Goal: Information Seeking & Learning: Learn about a topic

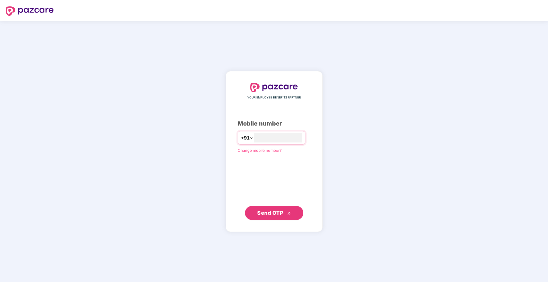
type input "**********"
click at [280, 216] on span "Send OTP" at bounding box center [274, 213] width 34 height 8
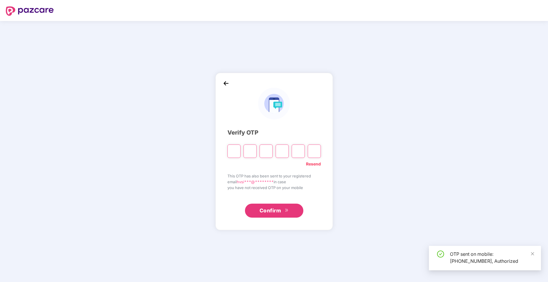
click at [231, 152] on input "Please enter verification code. Digit 1" at bounding box center [233, 151] width 13 height 13
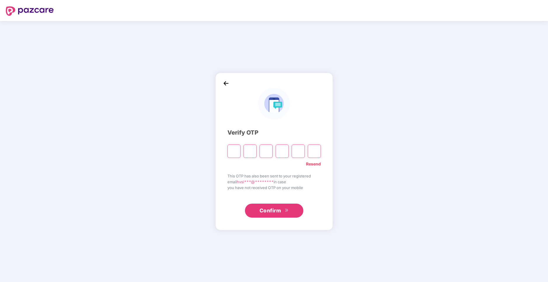
type input "*"
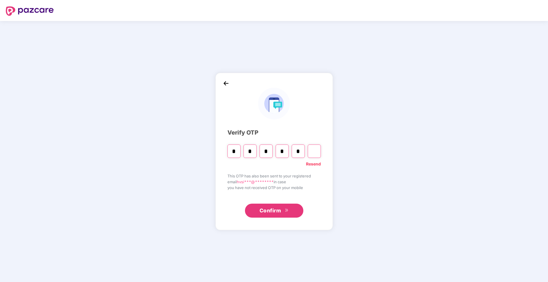
type input "*"
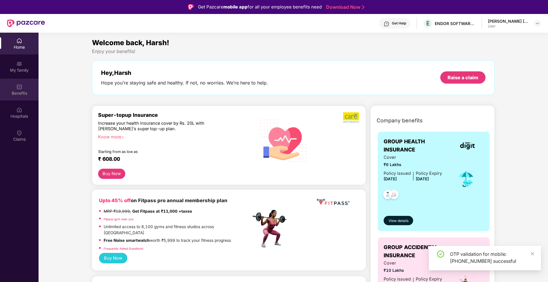
click at [22, 93] on div "Benefits" at bounding box center [19, 93] width 39 height 6
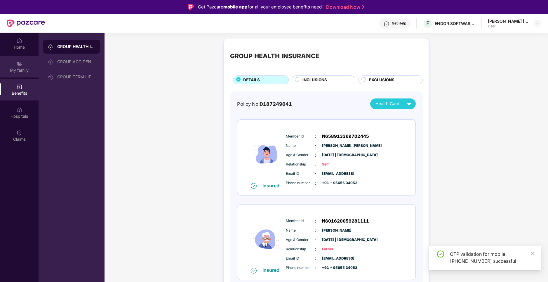
click at [31, 70] on div "My family" at bounding box center [19, 70] width 39 height 6
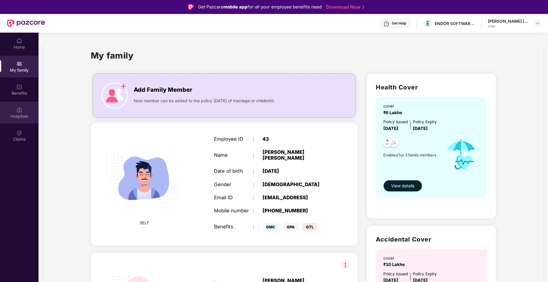
click at [18, 116] on div "Hospitals" at bounding box center [19, 116] width 39 height 6
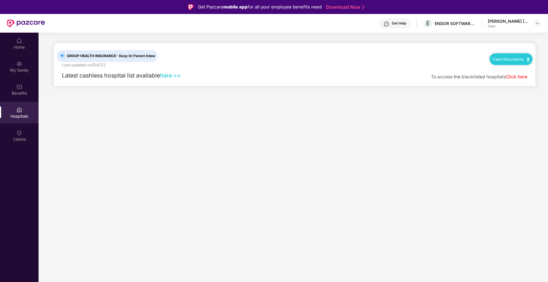
click at [169, 76] on link "here >>" at bounding box center [170, 75] width 21 height 7
click at [518, 23] on div "[PERSON_NAME] [PERSON_NAME]" at bounding box center [508, 21] width 41 height 6
click at [538, 22] on img at bounding box center [537, 23] width 5 height 5
click at [312, 98] on main "GROUP HEALTH INSURANCE - Escp Or Parent Inlaw Last updated on [DATE] . Claim Do…" at bounding box center [293, 174] width 509 height 282
click at [21, 142] on div "Claims" at bounding box center [19, 140] width 39 height 6
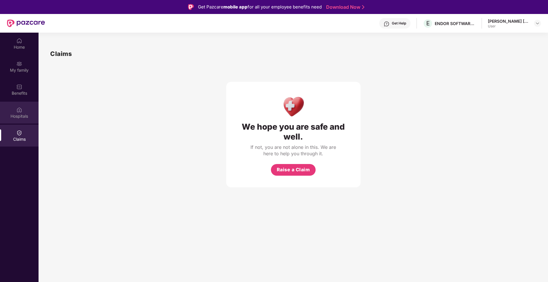
click at [18, 117] on div "Hospitals" at bounding box center [19, 116] width 39 height 6
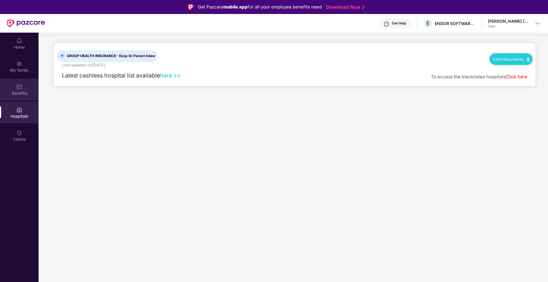
click at [18, 91] on div "Benefits" at bounding box center [19, 93] width 39 height 6
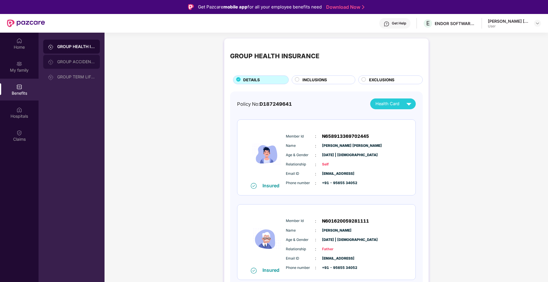
click at [83, 59] on div "GROUP ACCIDENTAL INSURANCE" at bounding box center [71, 62] width 57 height 14
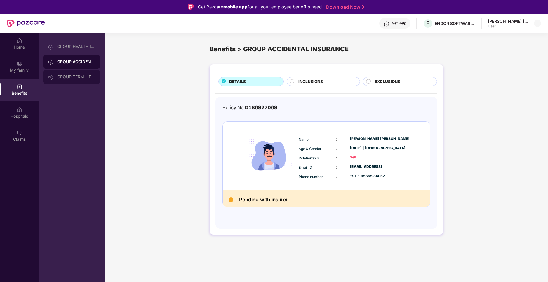
click at [81, 74] on div "GROUP TERM LIFE INSURANCE" at bounding box center [71, 77] width 57 height 14
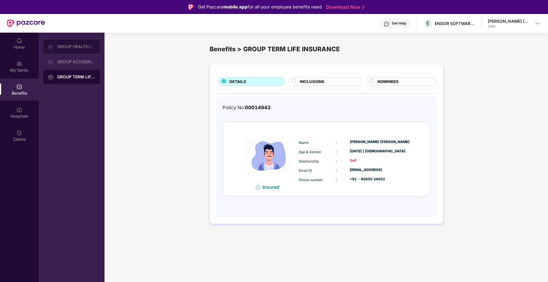
click at [74, 51] on div "GROUP HEALTH INSURANCE" at bounding box center [71, 47] width 57 height 14
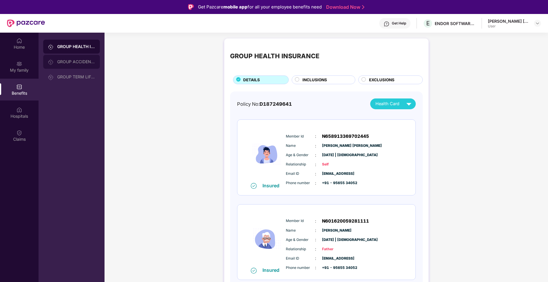
click at [79, 63] on div "GROUP ACCIDENTAL INSURANCE" at bounding box center [76, 62] width 38 height 5
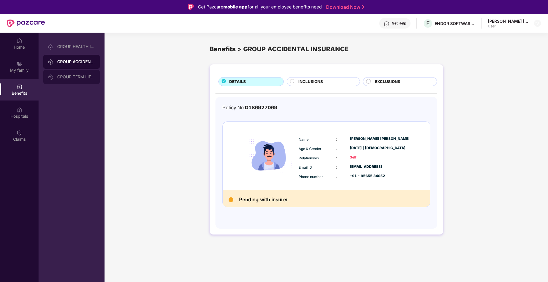
click at [80, 74] on div "GROUP TERM LIFE INSURANCE" at bounding box center [71, 77] width 57 height 14
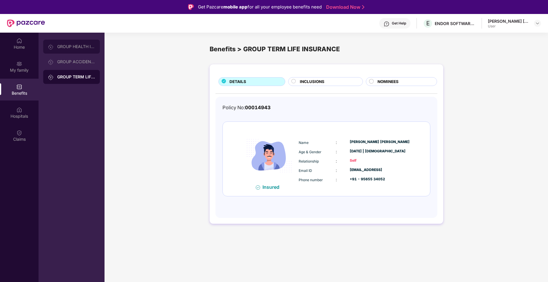
click at [84, 49] on div "GROUP HEALTH INSURANCE" at bounding box center [71, 47] width 57 height 14
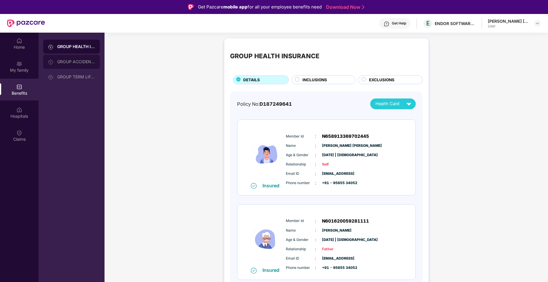
click at [76, 61] on div "GROUP ACCIDENTAL INSURANCE" at bounding box center [76, 62] width 38 height 5
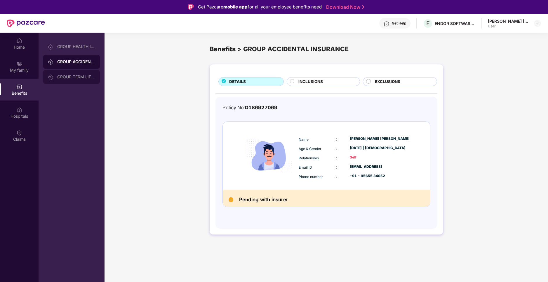
click at [72, 77] on div "GROUP TERM LIFE INSURANCE" at bounding box center [76, 77] width 38 height 5
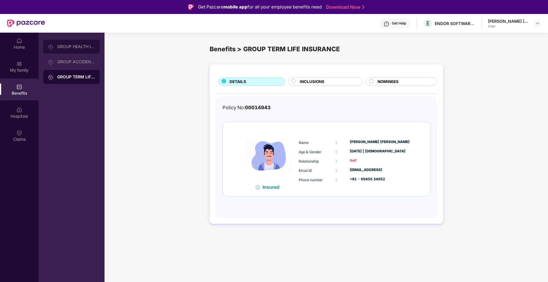
click at [70, 46] on div "GROUP HEALTH INSURANCE" at bounding box center [76, 46] width 38 height 5
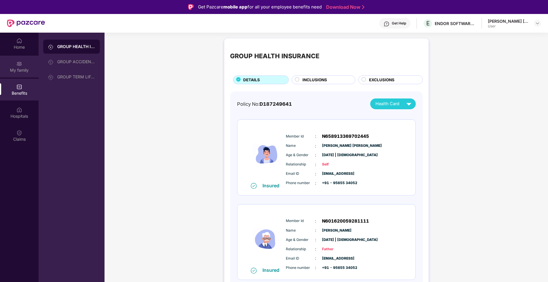
click at [23, 69] on div "My family" at bounding box center [19, 70] width 39 height 6
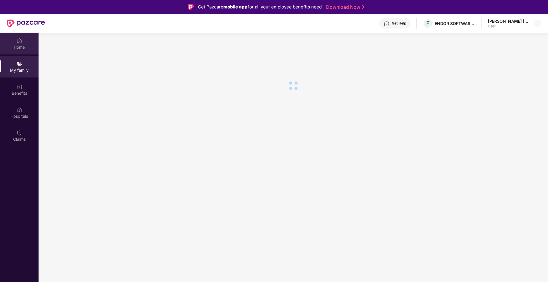
click at [21, 48] on div "Home" at bounding box center [19, 47] width 39 height 6
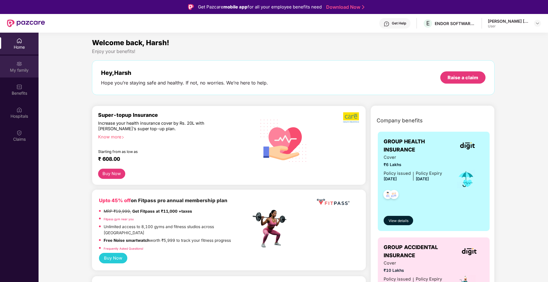
click at [23, 68] on div "My family" at bounding box center [19, 70] width 39 height 6
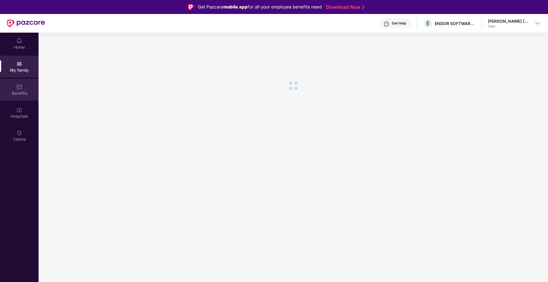
click at [23, 94] on div "Benefits" at bounding box center [19, 93] width 39 height 6
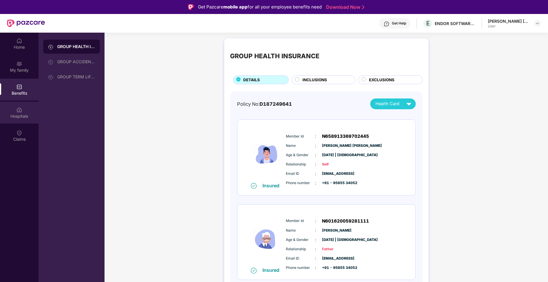
click at [22, 112] on img at bounding box center [19, 110] width 6 height 6
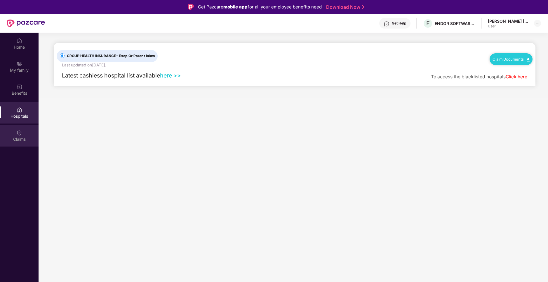
click at [14, 134] on div "Claims" at bounding box center [19, 136] width 39 height 22
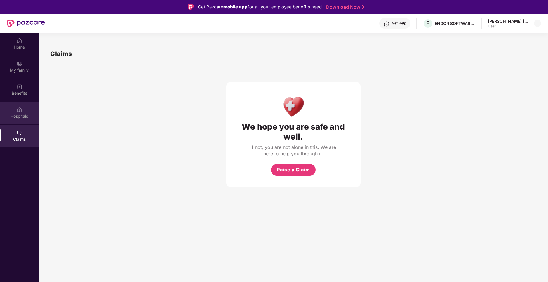
click at [19, 113] on div "Hospitals" at bounding box center [19, 113] width 39 height 22
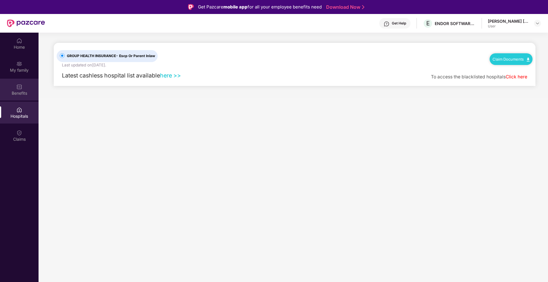
click at [21, 92] on div "Benefits" at bounding box center [19, 93] width 39 height 6
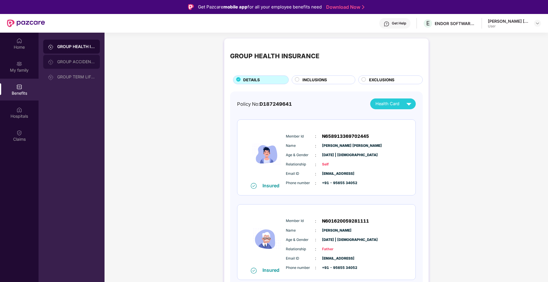
click at [69, 62] on div "GROUP ACCIDENTAL INSURANCE" at bounding box center [76, 62] width 38 height 5
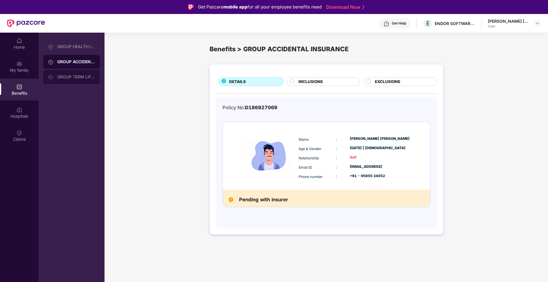
click at [70, 78] on div "GROUP TERM LIFE INSURANCE" at bounding box center [76, 77] width 38 height 5
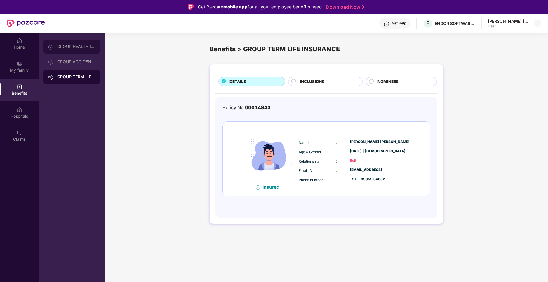
click at [70, 44] on div "GROUP HEALTH INSURANCE" at bounding box center [71, 47] width 57 height 14
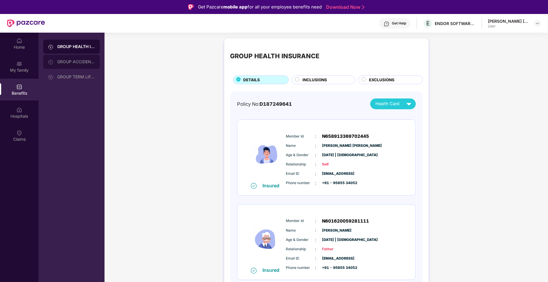
click at [69, 62] on div "GROUP ACCIDENTAL INSURANCE" at bounding box center [76, 62] width 38 height 5
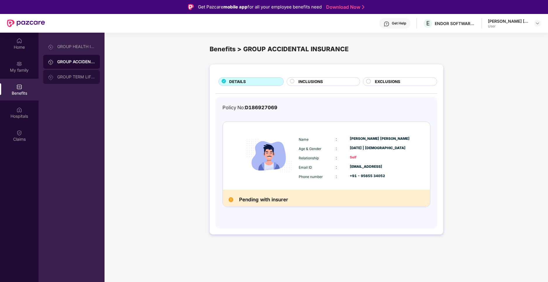
click at [72, 71] on div "GROUP TERM LIFE INSURANCE" at bounding box center [71, 77] width 57 height 14
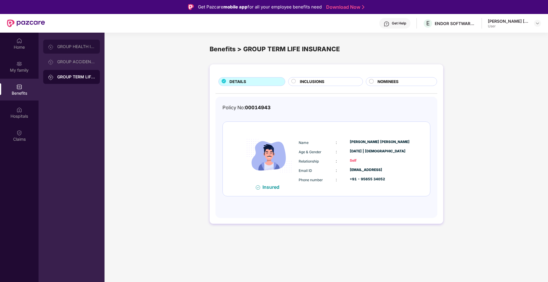
click at [73, 42] on div "GROUP HEALTH INSURANCE" at bounding box center [71, 47] width 57 height 14
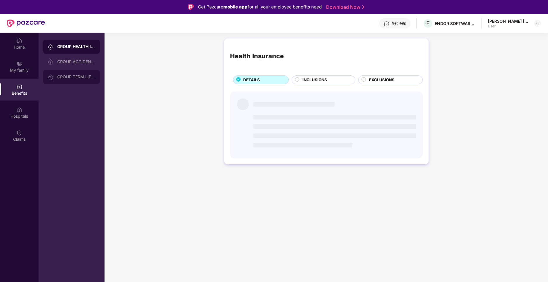
click at [71, 71] on div "GROUP TERM LIFE INSURANCE" at bounding box center [71, 77] width 57 height 14
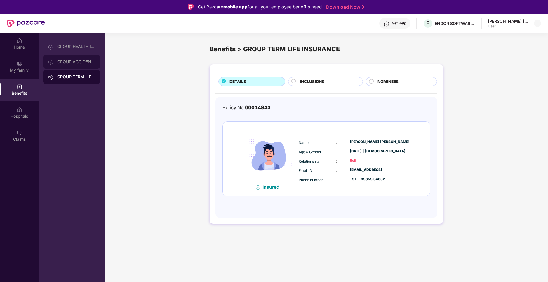
click at [71, 62] on div "GROUP ACCIDENTAL INSURANCE" at bounding box center [76, 62] width 38 height 5
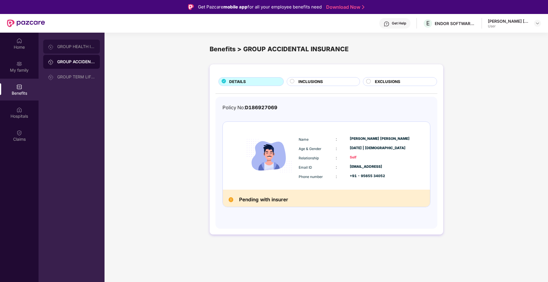
click at [72, 43] on div "GROUP HEALTH INSURANCE" at bounding box center [71, 47] width 57 height 14
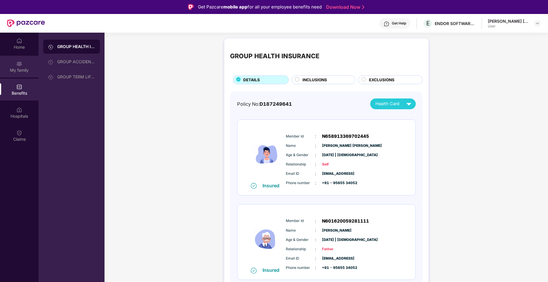
click at [20, 67] on img at bounding box center [19, 64] width 6 height 6
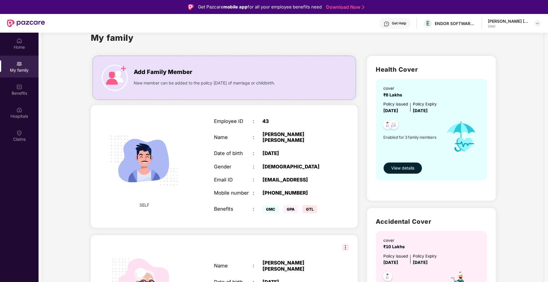
scroll to position [20, 0]
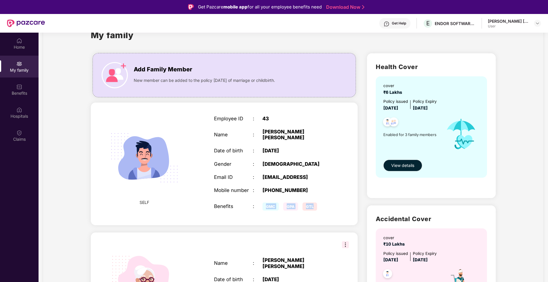
drag, startPoint x: 265, startPoint y: 200, endPoint x: 332, endPoint y: 201, distance: 67.1
click at [332, 201] on div "Employee ID : 43 Name : [PERSON_NAME] [PERSON_NAME] Date of birth : [DEMOGRAPHI…" at bounding box center [271, 164] width 127 height 111
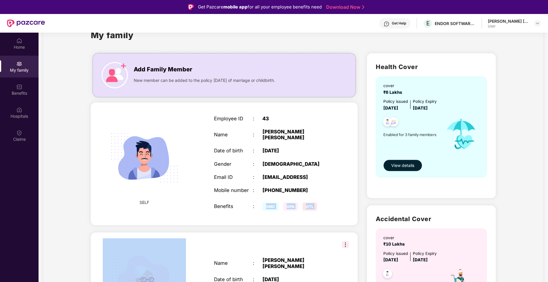
drag, startPoint x: 332, startPoint y: 201, endPoint x: 270, endPoint y: 200, distance: 62.7
click at [269, 200] on div "Employee ID : 43 Name : [PERSON_NAME] [PERSON_NAME] Date of birth : [DEMOGRAPHI…" at bounding box center [271, 164] width 127 height 111
click at [270, 203] on span "GMC" at bounding box center [270, 207] width 16 height 8
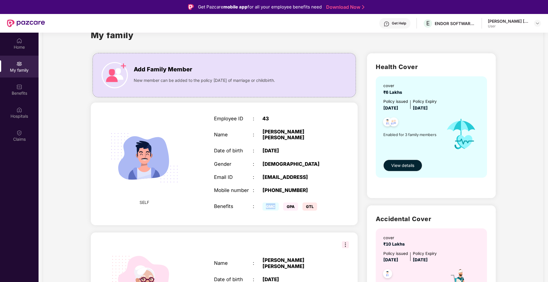
click at [270, 203] on span "GMC" at bounding box center [270, 207] width 16 height 8
click at [310, 203] on span "GTL" at bounding box center [309, 207] width 15 height 8
click at [406, 163] on span "View details" at bounding box center [402, 166] width 23 height 6
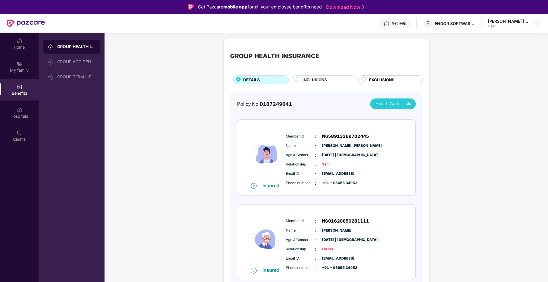
click at [394, 106] on span "Health Card" at bounding box center [387, 104] width 24 height 7
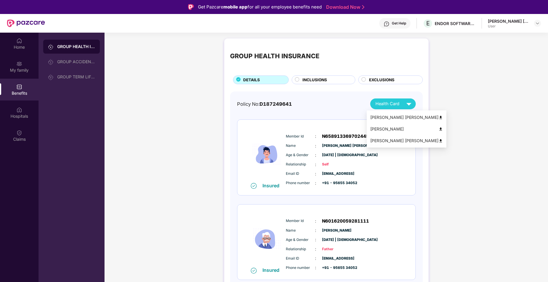
click at [306, 110] on div "Policy No: D187249641 Health Card Insured Member Id : N658913369702445 Name : […" at bounding box center [326, 236] width 179 height 275
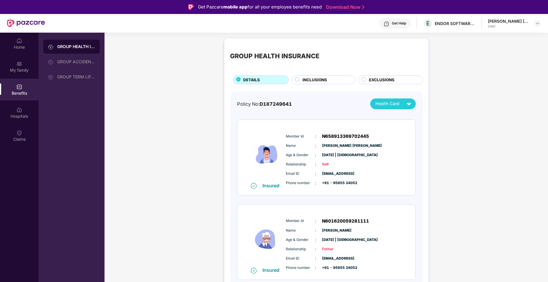
click at [329, 79] on div "INCLUSIONS" at bounding box center [325, 80] width 53 height 7
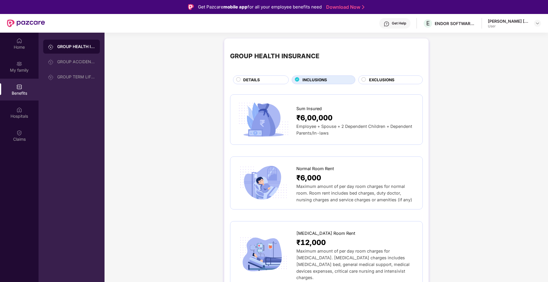
click at [377, 78] on span "EXCLUSIONS" at bounding box center [381, 80] width 25 height 6
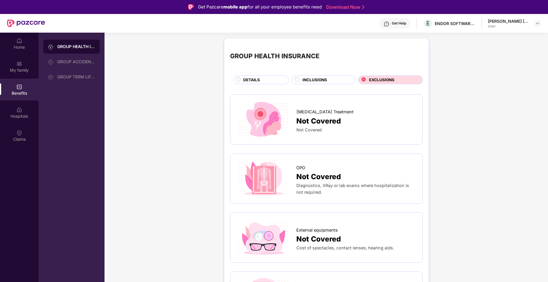
click at [319, 74] on div "GROUP HEALTH INSURANCE DETAILS INCLUSIONS EXCLUSIONS" at bounding box center [326, 64] width 193 height 40
click at [319, 77] on span "INCLUSIONS" at bounding box center [314, 80] width 25 height 6
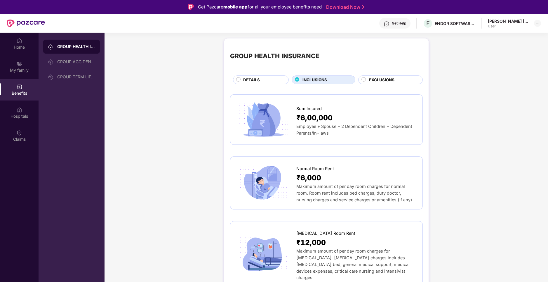
click at [256, 81] on span "DETAILS" at bounding box center [251, 80] width 17 height 6
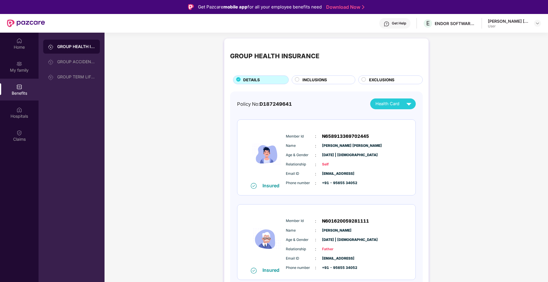
click at [317, 80] on span "INCLUSIONS" at bounding box center [314, 80] width 25 height 6
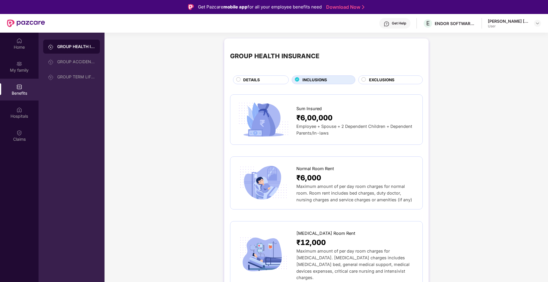
click at [253, 77] on span "DETAILS" at bounding box center [251, 80] width 17 height 6
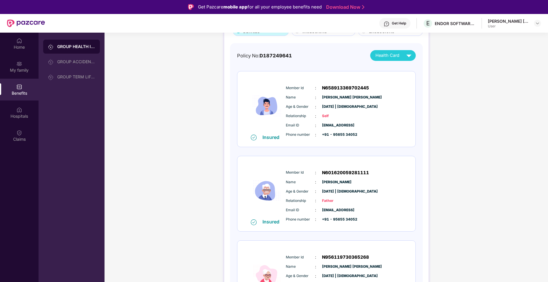
scroll to position [32, 0]
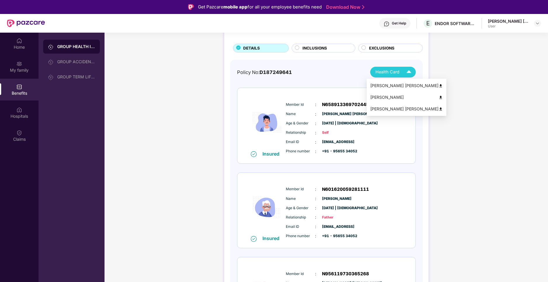
click at [438, 84] on img at bounding box center [440, 86] width 4 height 4
